Goal: Task Accomplishment & Management: Complete application form

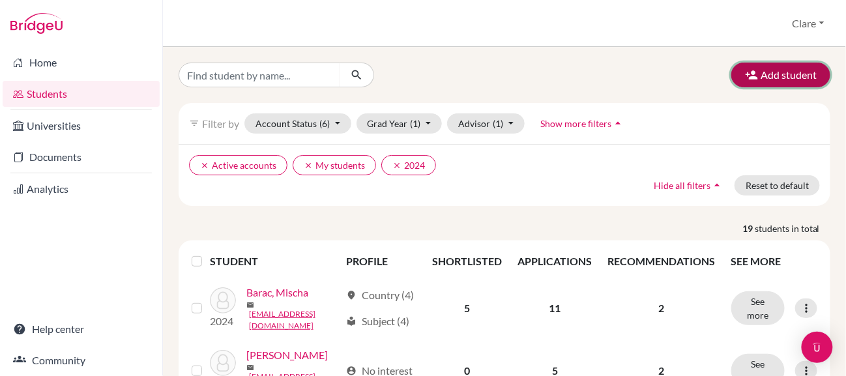
click at [768, 77] on button "Add student" at bounding box center [781, 75] width 99 height 25
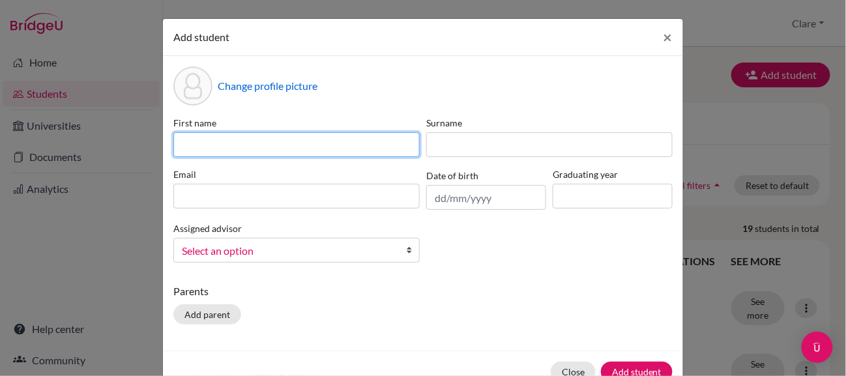
click at [257, 143] on input at bounding box center [296, 144] width 247 height 25
type input "Tali"
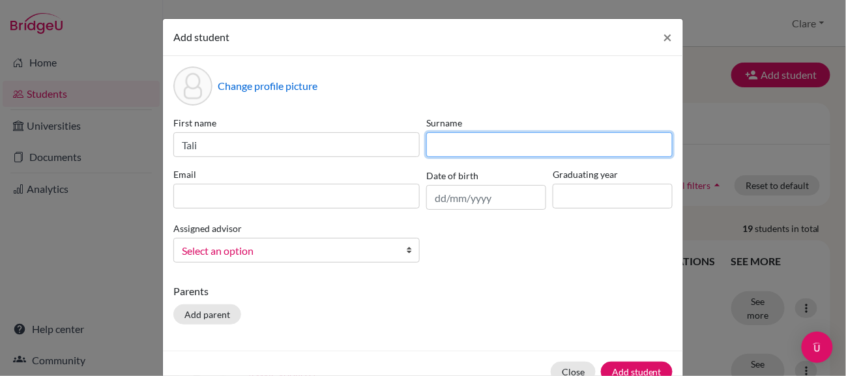
click at [471, 145] on input at bounding box center [550, 144] width 247 height 25
type input "[PERSON_NAME]"
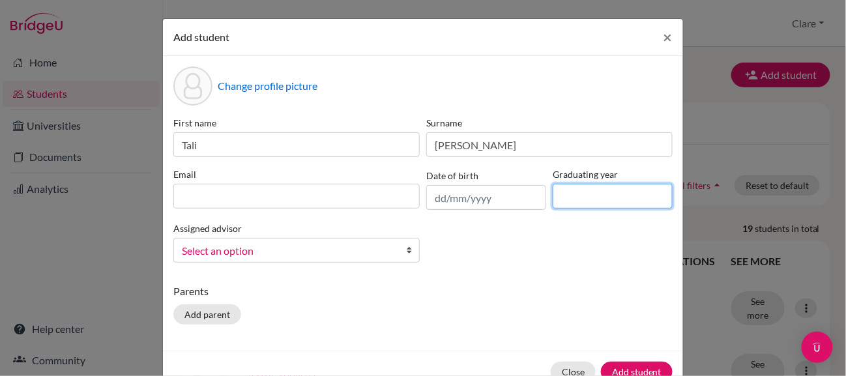
click at [563, 190] on input at bounding box center [613, 196] width 120 height 25
type input "2025"
click at [308, 251] on span "Select an option" at bounding box center [288, 251] width 213 height 17
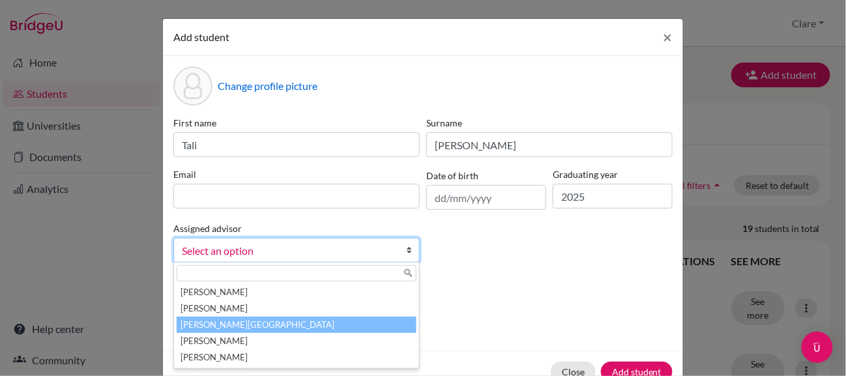
click at [284, 326] on li "[PERSON_NAME][GEOGRAPHIC_DATA]" at bounding box center [297, 325] width 240 height 16
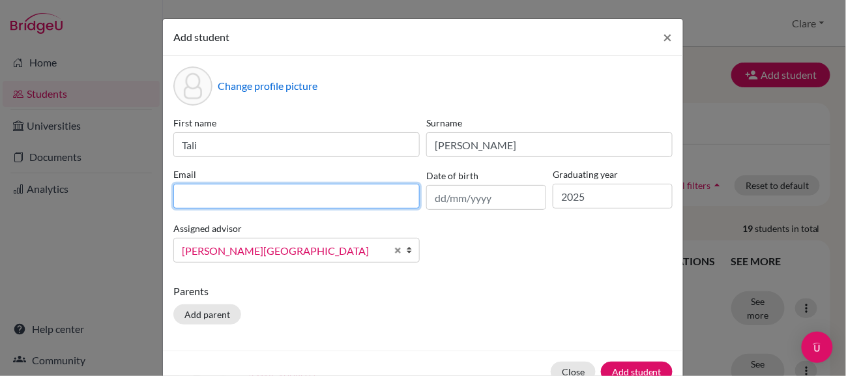
click at [231, 198] on input at bounding box center [296, 196] width 247 height 25
paste input "[EMAIL_ADDRESS][DOMAIN_NAME]"
type input "[EMAIL_ADDRESS][DOMAIN_NAME]"
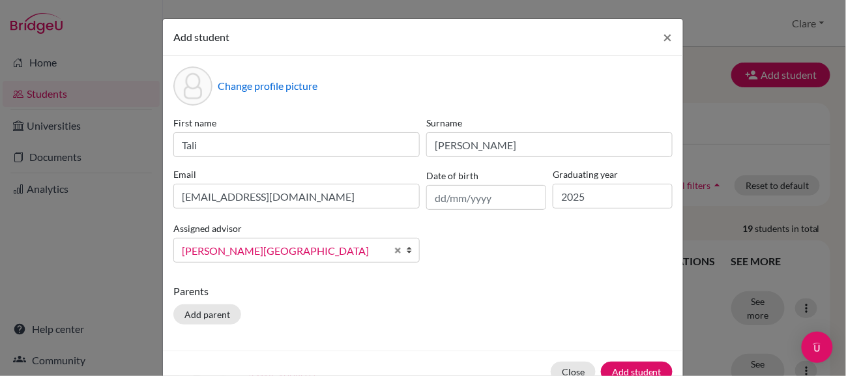
click at [531, 249] on div "First name Tali Surname [PERSON_NAME] Email [EMAIL_ADDRESS][DOMAIN_NAME] Date o…" at bounding box center [423, 194] width 506 height 157
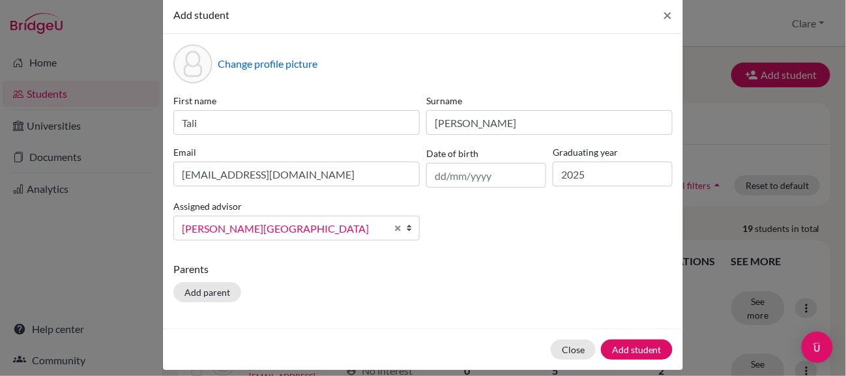
scroll to position [33, 0]
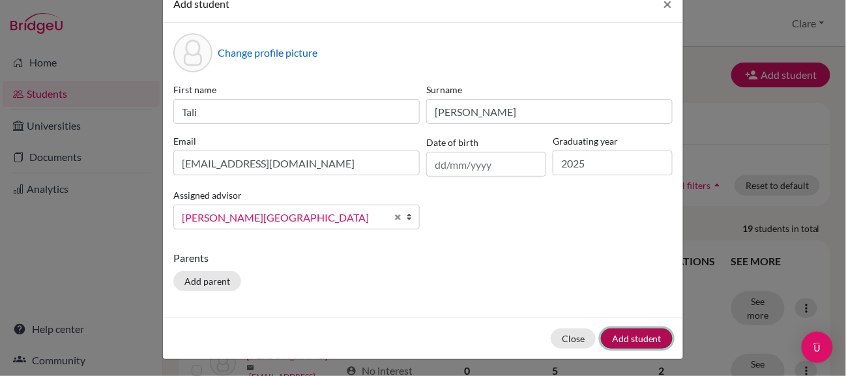
click at [638, 334] on button "Add student" at bounding box center [637, 339] width 72 height 20
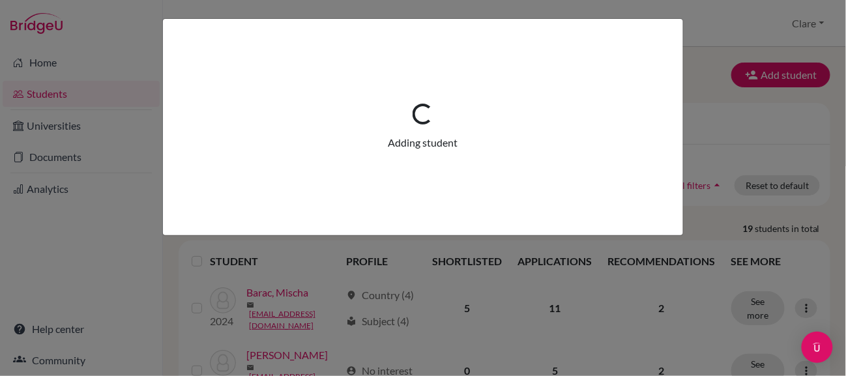
scroll to position [0, 0]
